Goal: Find contact information: Find contact information

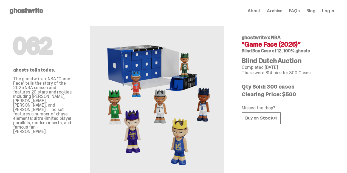
click at [332, 10] on span "Log in" at bounding box center [328, 11] width 12 height 4
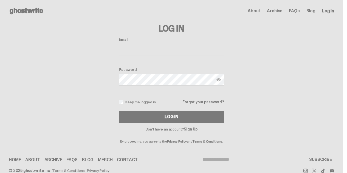
scroll to position [11, 0]
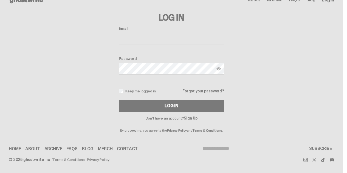
click at [194, 122] on p "By proceeding, you agree to the Privacy Policy and Terms & Conditions ." at bounding box center [171, 126] width 105 height 12
click at [196, 118] on link "Sign Up" at bounding box center [190, 118] width 13 height 5
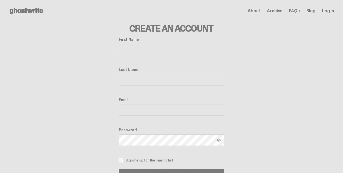
click at [155, 46] on input "First Name" at bounding box center [171, 50] width 105 height 12
type input "******"
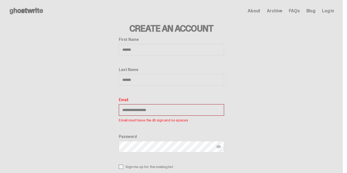
type input "**********"
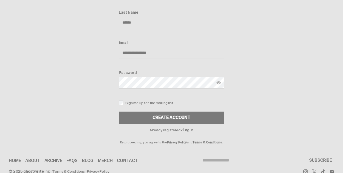
scroll to position [58, 0]
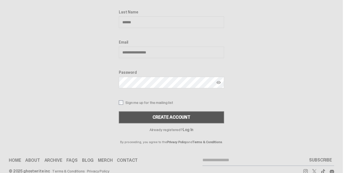
click at [135, 121] on button "CREATE ACCOUNT" at bounding box center [171, 118] width 105 height 12
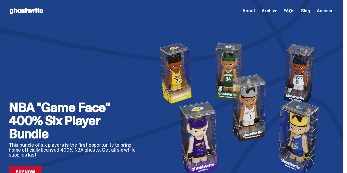
click at [326, 10] on span "Account" at bounding box center [325, 11] width 17 height 4
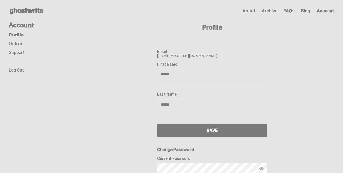
click at [24, 53] on link "Support" at bounding box center [17, 53] width 16 height 6
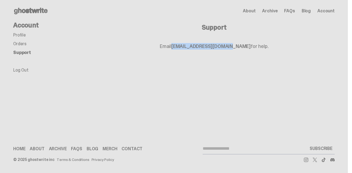
drag, startPoint x: 183, startPoint y: 45, endPoint x: 239, endPoint y: 62, distance: 58.5
click at [239, 62] on div "Support Email support@ghostwrite.com for help." at bounding box center [213, 49] width 241 height 55
click at [213, 80] on div "Open main menu Home About Archive FAQs Blog Account About Archive FAQs Blog" at bounding box center [173, 86] width 347 height 173
click at [305, 9] on link "Blog" at bounding box center [305, 11] width 9 height 4
click at [307, 13] on link "Blog" at bounding box center [305, 11] width 9 height 4
